Goal: Information Seeking & Learning: Learn about a topic

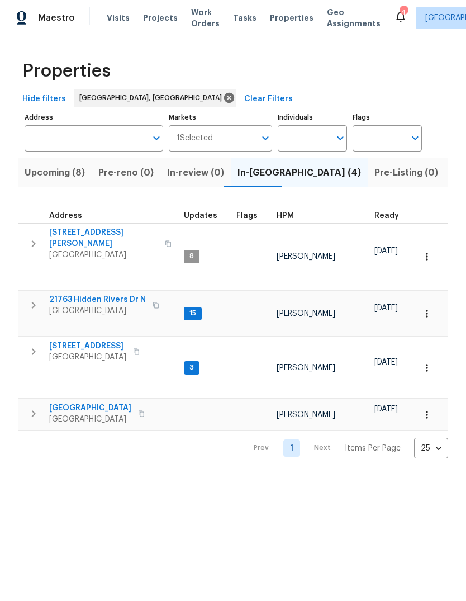
click at [98, 229] on span "[STREET_ADDRESS][PERSON_NAME]" at bounding box center [103, 238] width 109 height 22
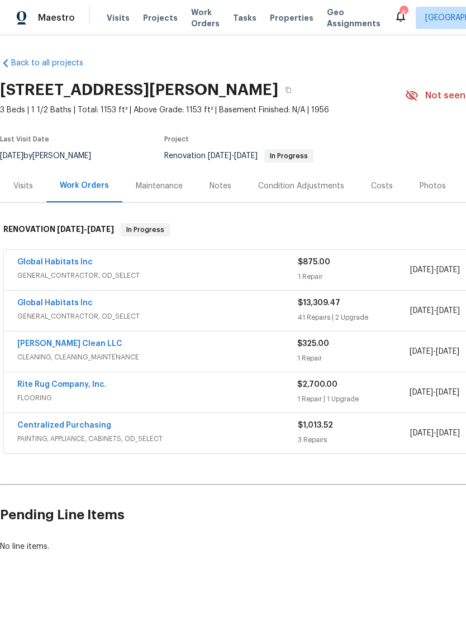
click at [86, 383] on link "Rite Rug Company, Inc." at bounding box center [61, 384] width 89 height 8
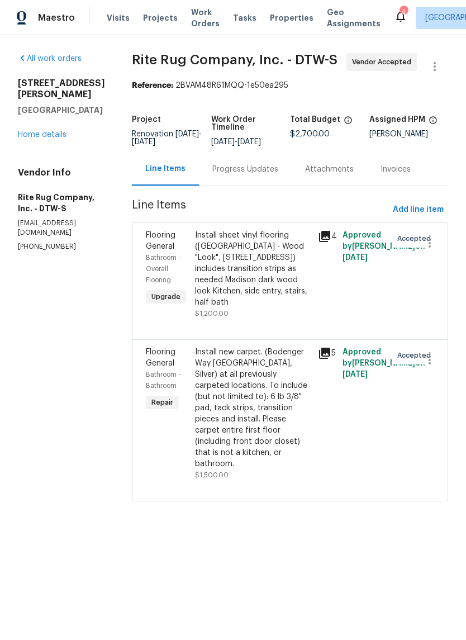
click at [47, 131] on link "Home details" at bounding box center [42, 135] width 49 height 8
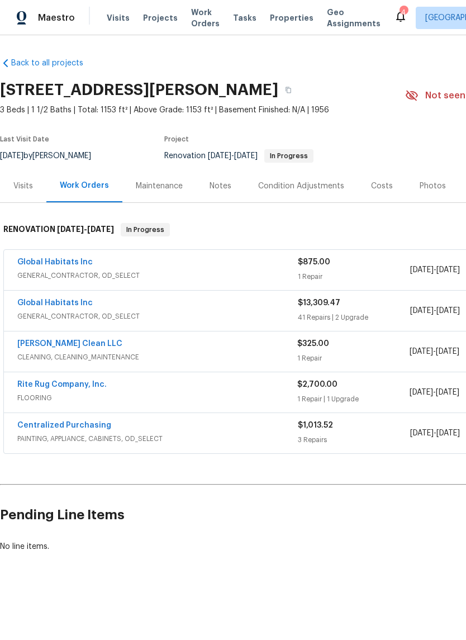
click at [223, 185] on div "Notes" at bounding box center [220, 185] width 22 height 11
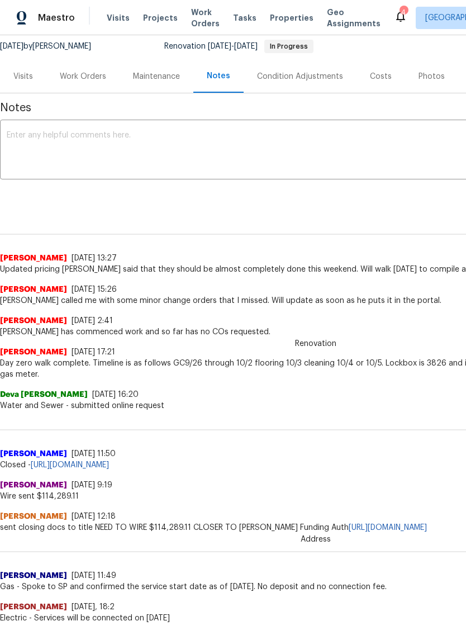
scroll to position [109, 0]
